Goal: Task Accomplishment & Management: Manage account settings

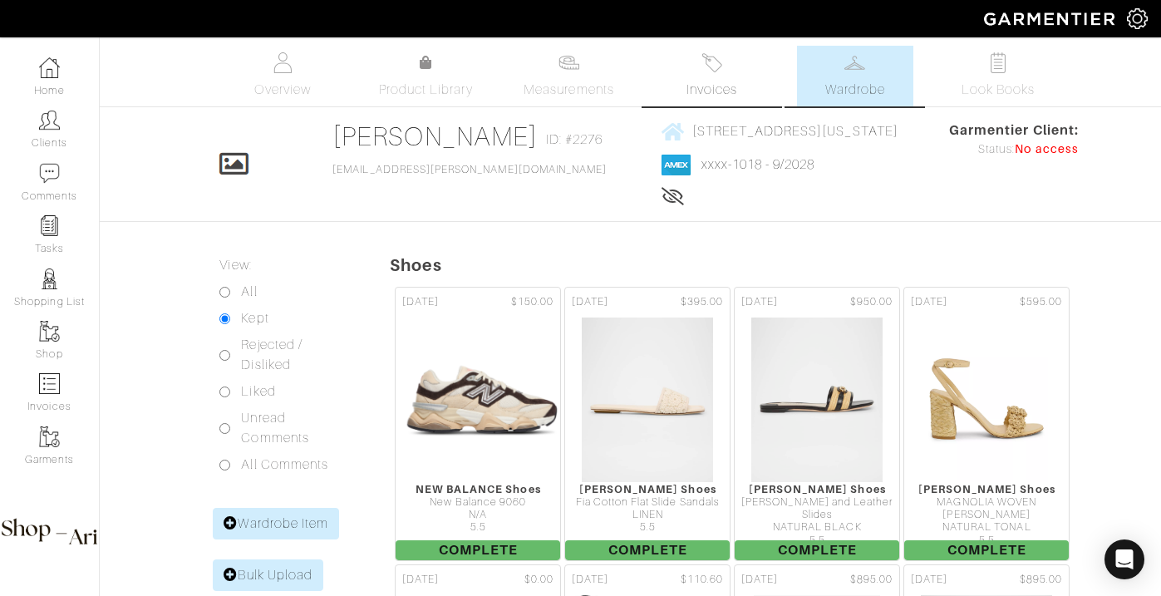
click at [696, 86] on span "Invoices" at bounding box center [712, 90] width 51 height 20
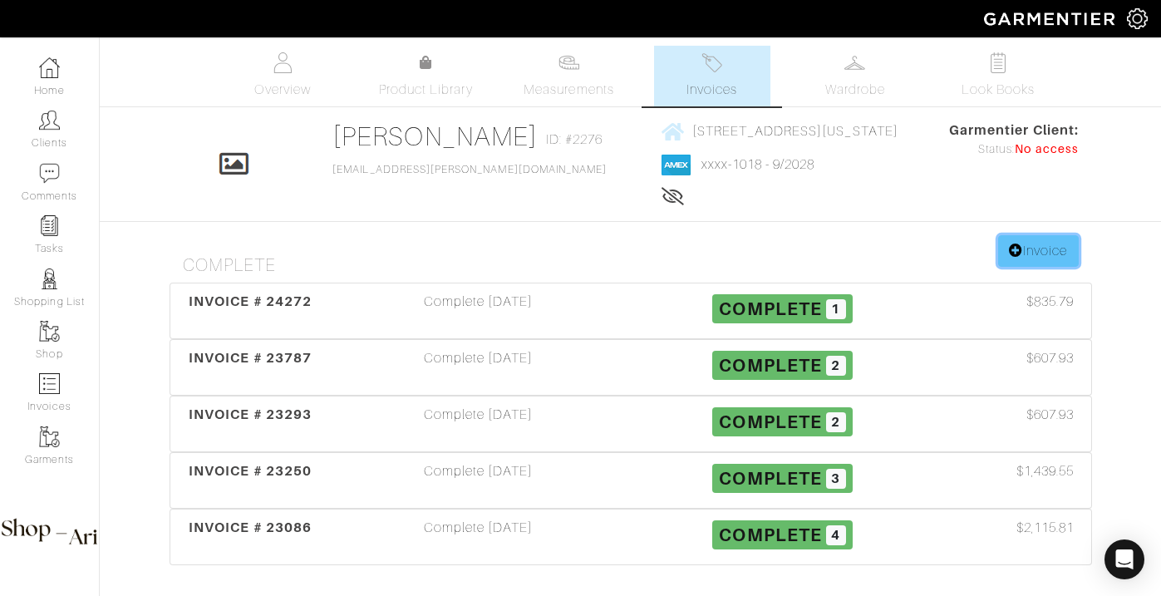
click at [1049, 262] on link "Invoice" at bounding box center [1038, 251] width 80 height 32
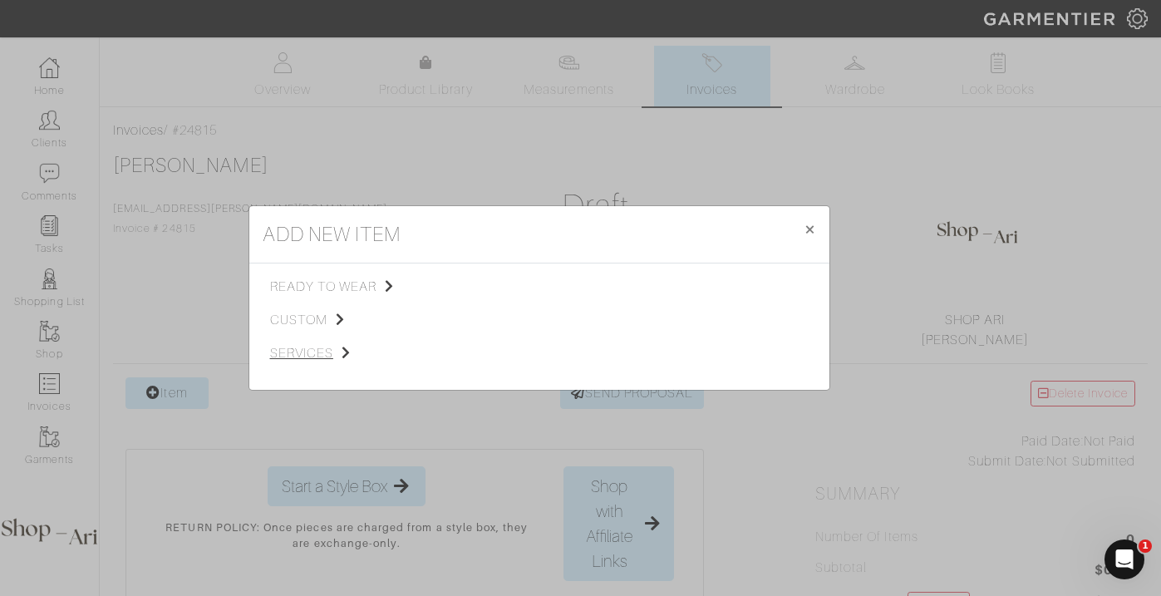
click at [322, 356] on span "services" at bounding box center [353, 353] width 167 height 20
click at [502, 285] on span "Styling Service" at bounding box center [503, 284] width 82 height 13
click at [682, 329] on link "Personal Shopping" at bounding box center [695, 328] width 106 height 13
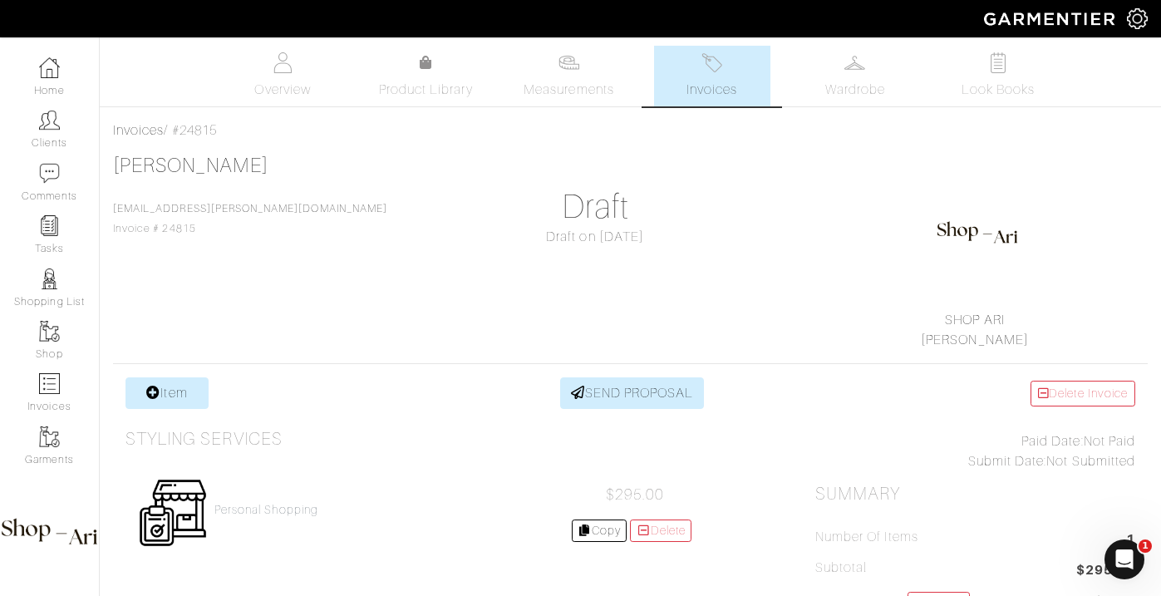
click at [249, 498] on div "Personal Shopping $295.00 Copy Delete" at bounding box center [415, 512] width 578 height 95
click at [249, 508] on h4 "Personal Shopping" at bounding box center [266, 510] width 104 height 14
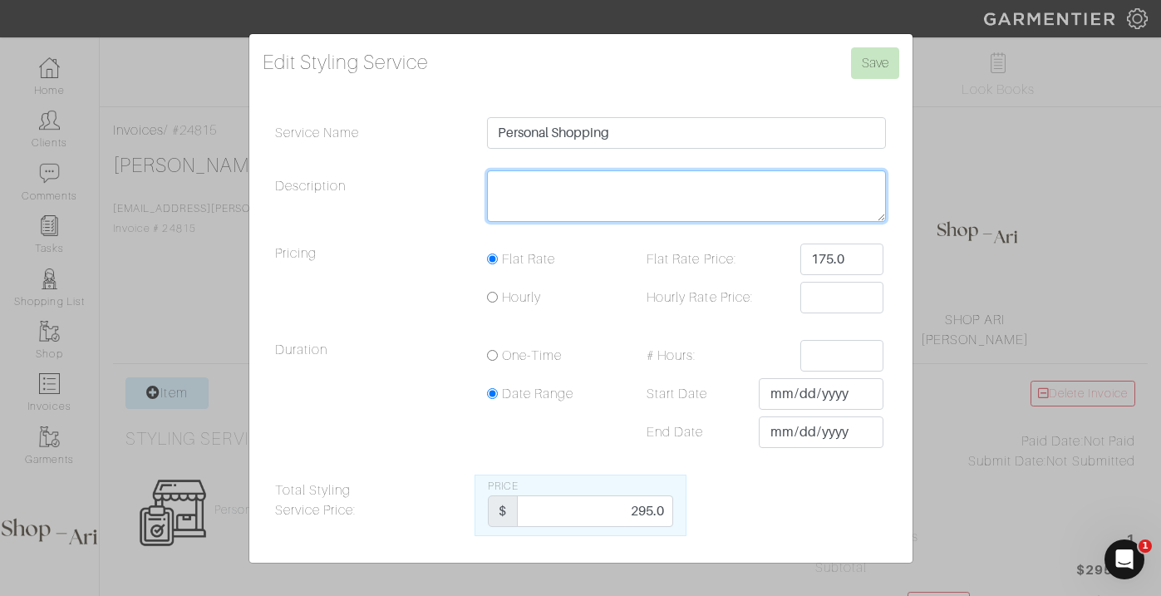
click at [553, 203] on textarea "Description" at bounding box center [687, 196] width 400 height 52
type textarea "35"
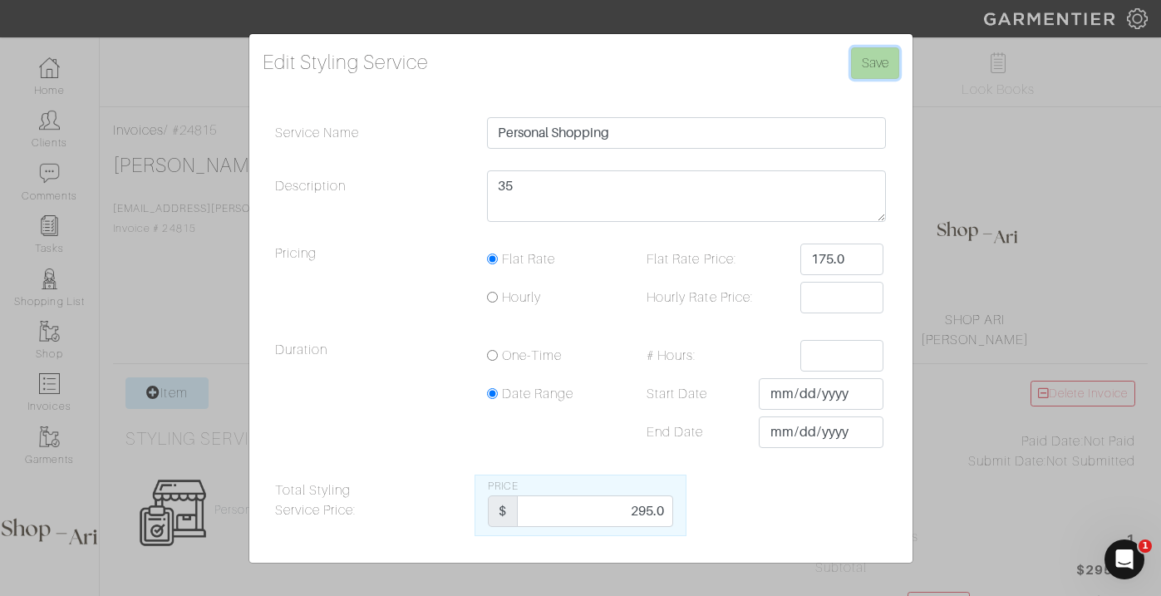
click at [873, 49] on input "Save" at bounding box center [875, 63] width 48 height 32
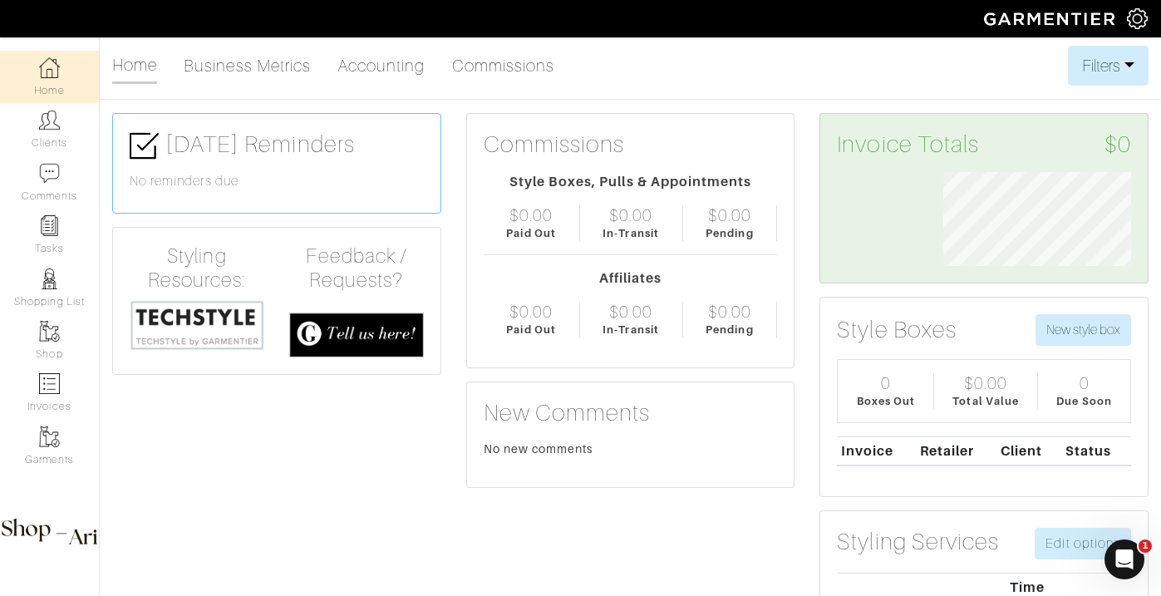
scroll to position [94, 212]
click at [47, 129] on img at bounding box center [49, 120] width 21 height 21
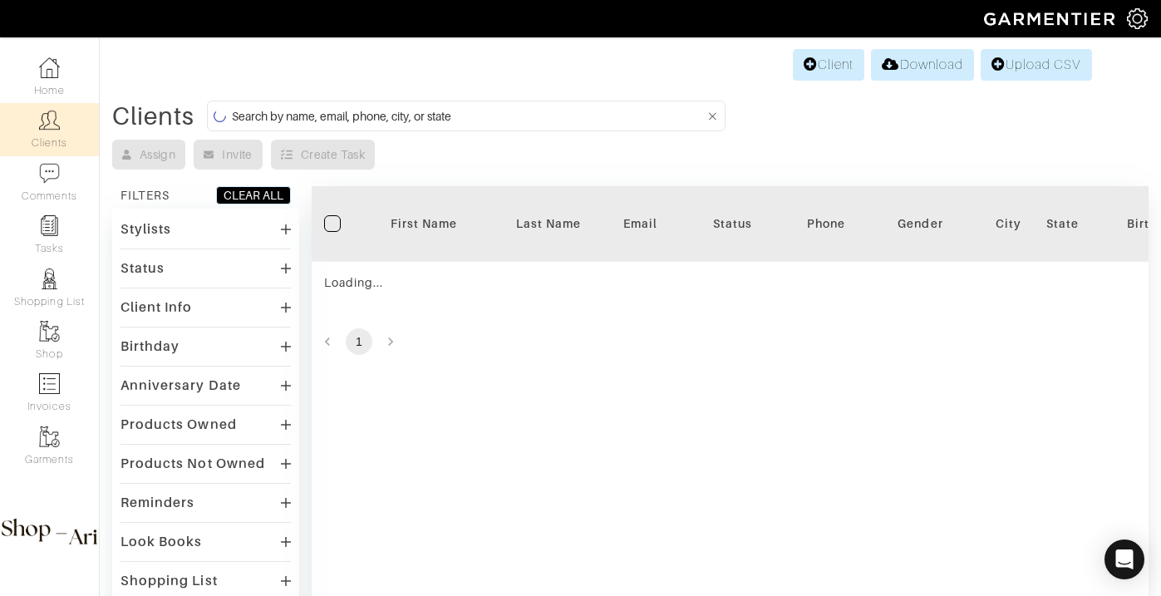
click at [382, 105] on form at bounding box center [466, 116] width 519 height 31
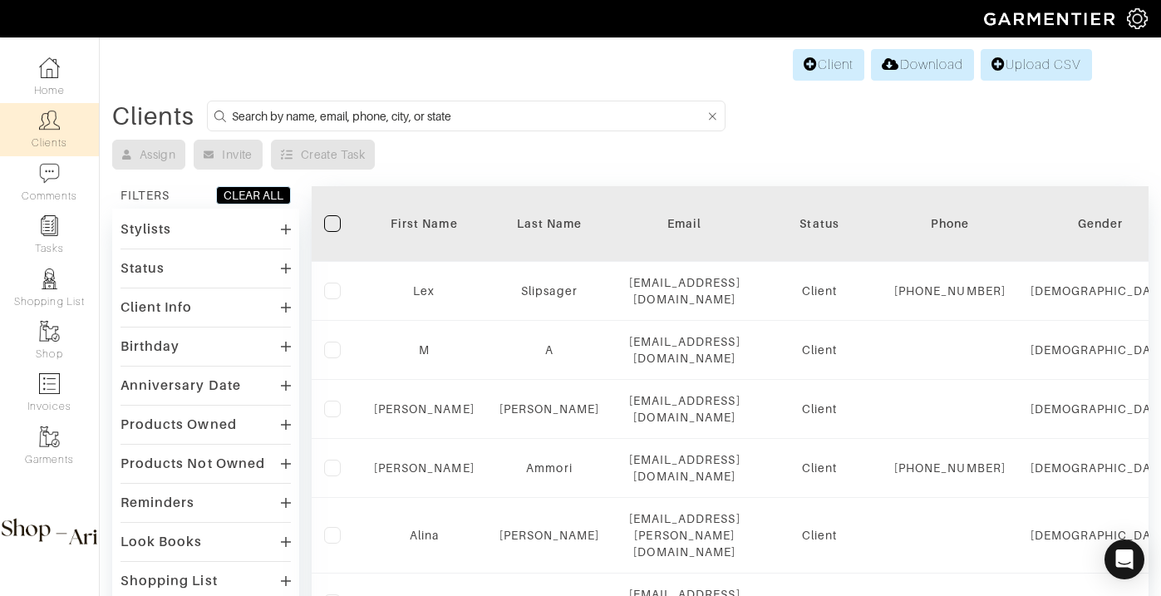
click at [411, 110] on input at bounding box center [468, 116] width 473 height 21
type input "jordan fein"
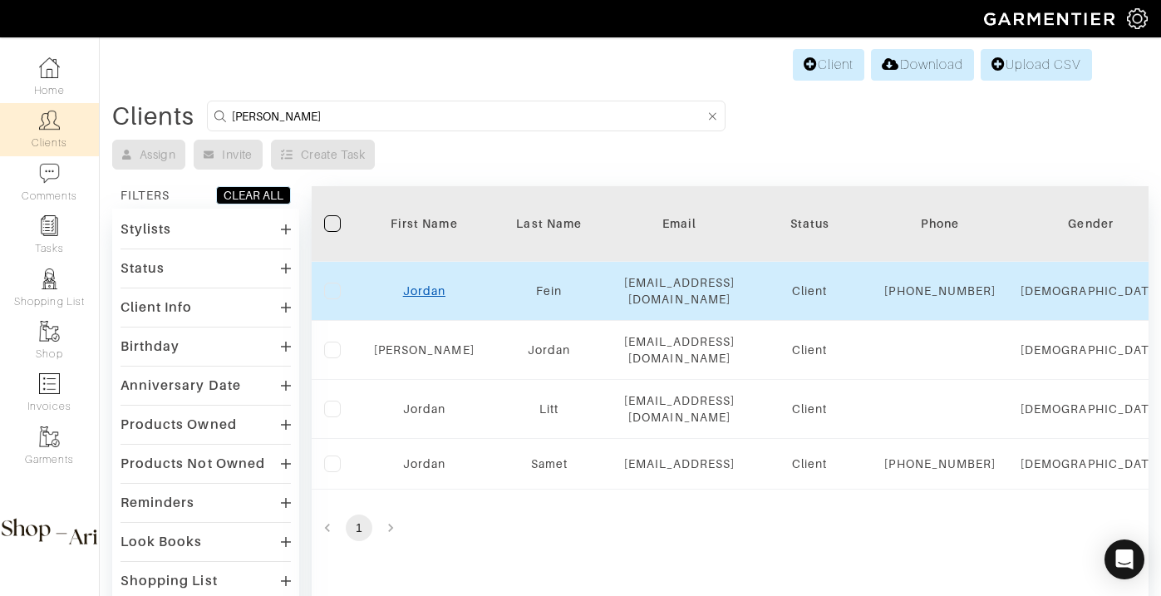
click at [434, 298] on link "Jordan" at bounding box center [424, 290] width 42 height 13
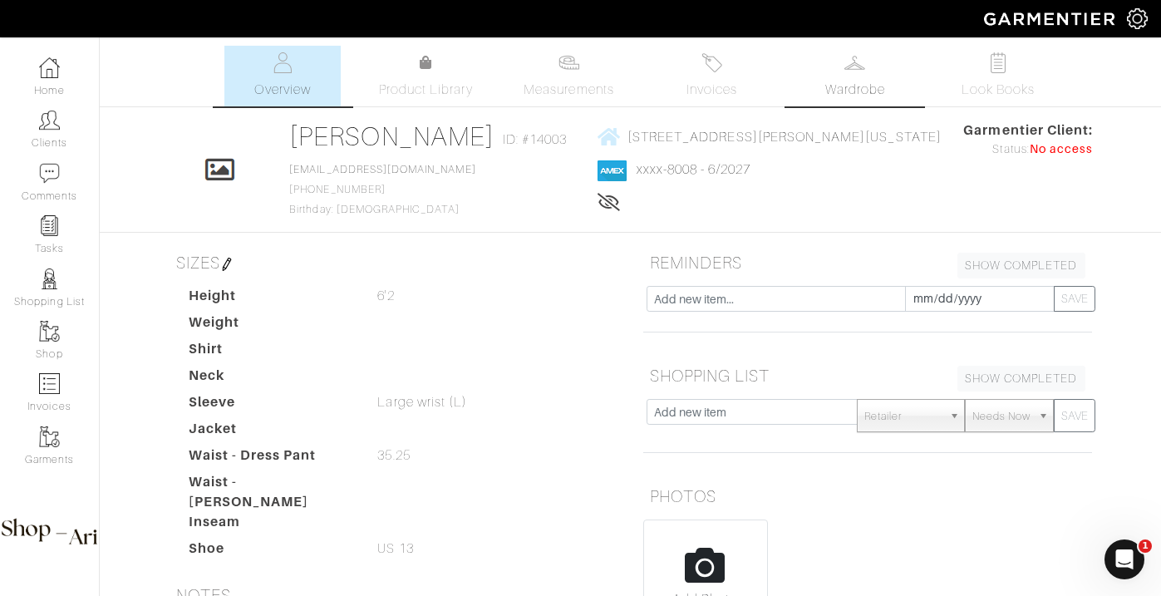
click at [899, 70] on link "Wardrobe" at bounding box center [855, 76] width 116 height 61
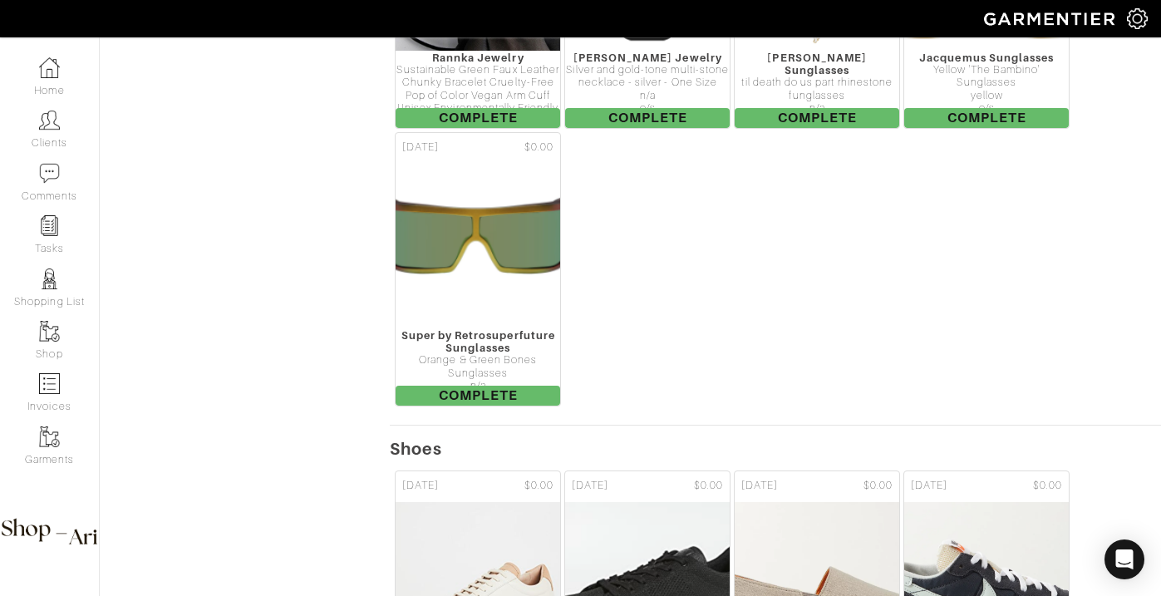
scroll to position [13335, 0]
